Goal: Task Accomplishment & Management: Use online tool/utility

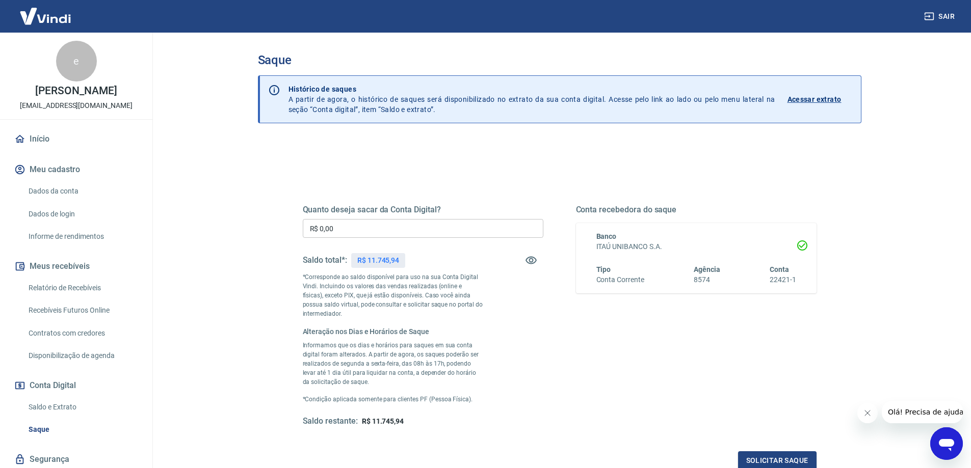
click at [387, 234] on input "R$ 0,00" at bounding box center [423, 228] width 241 height 19
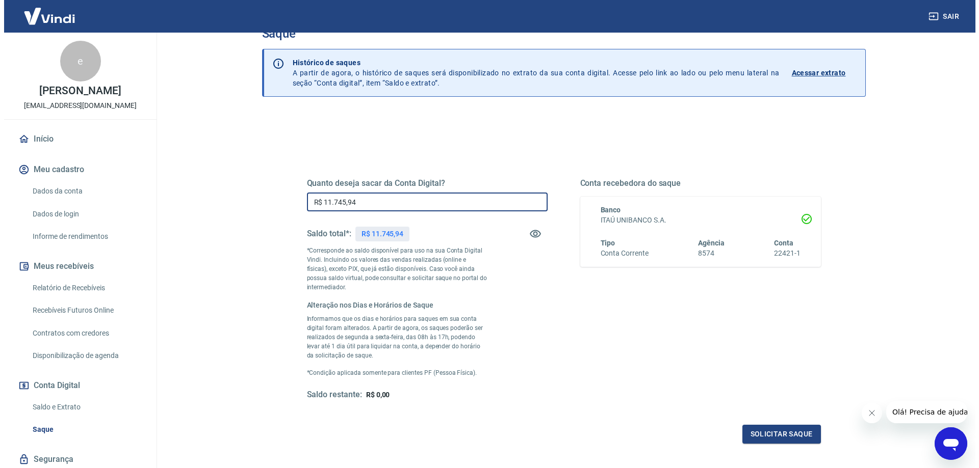
scroll to position [121, 0]
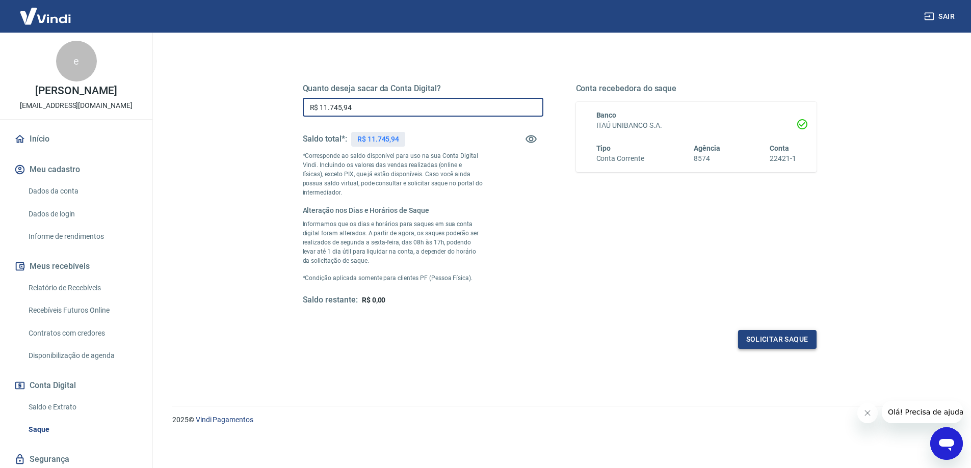
type input "R$ 11.745,94"
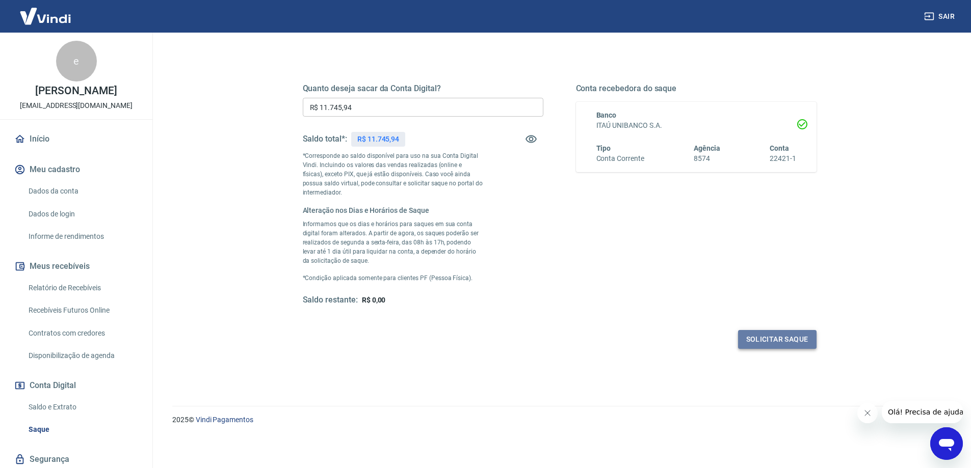
click at [767, 338] on button "Solicitar saque" at bounding box center [777, 339] width 78 height 19
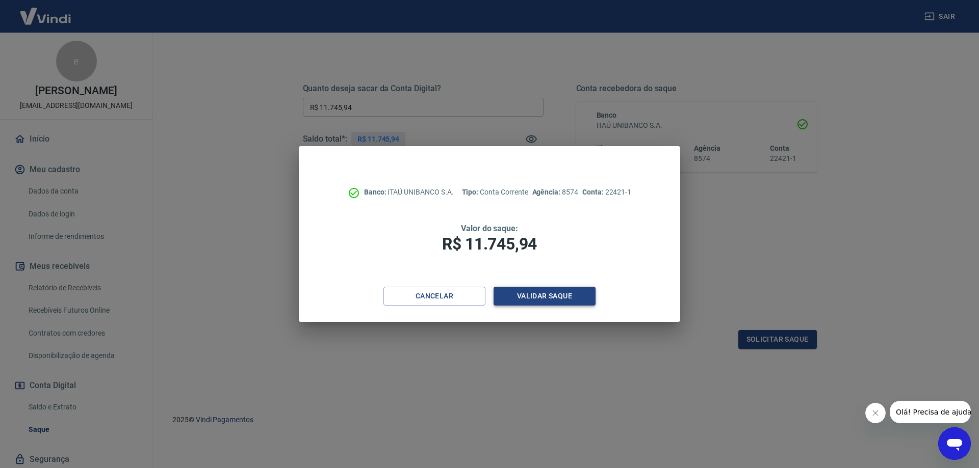
click at [542, 301] on button "Validar saque" at bounding box center [544, 296] width 102 height 19
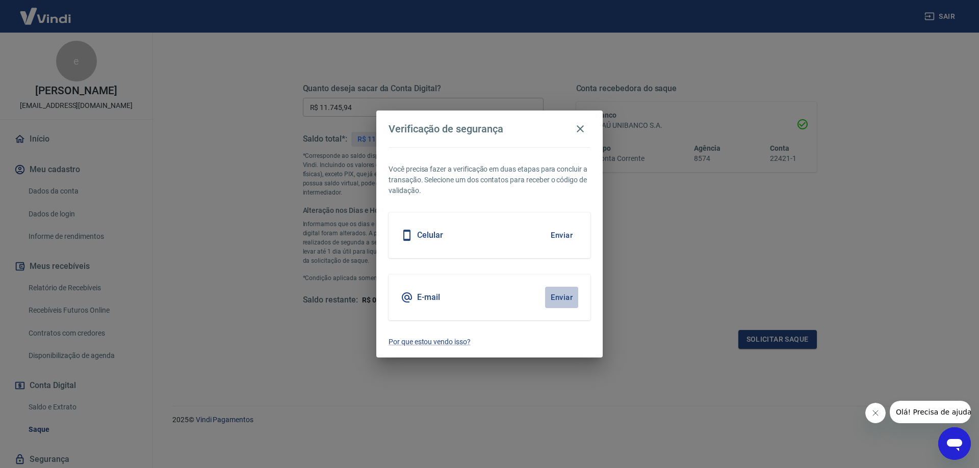
click at [571, 300] on button "Enviar" at bounding box center [561, 297] width 33 height 21
